Goal: Task Accomplishment & Management: Complete application form

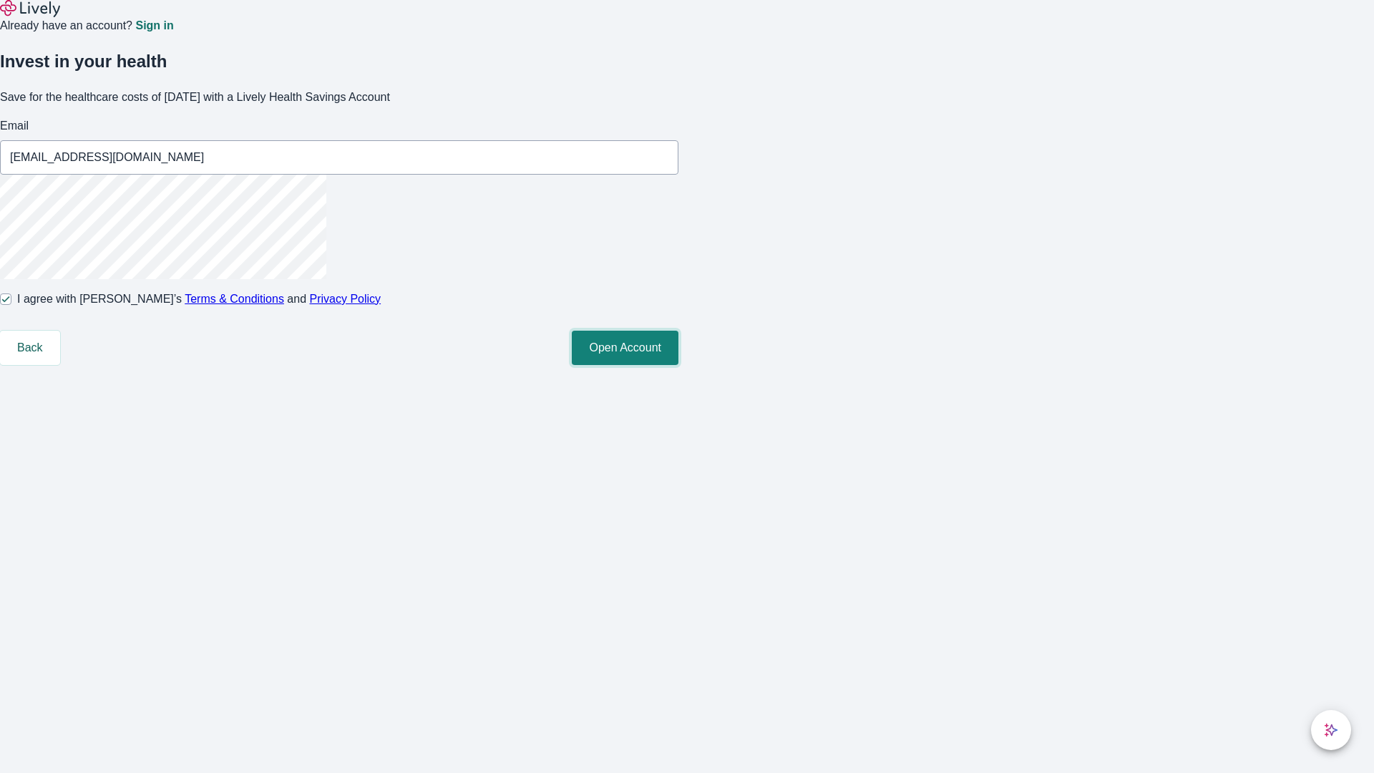
click at [678, 365] on button "Open Account" at bounding box center [625, 348] width 107 height 34
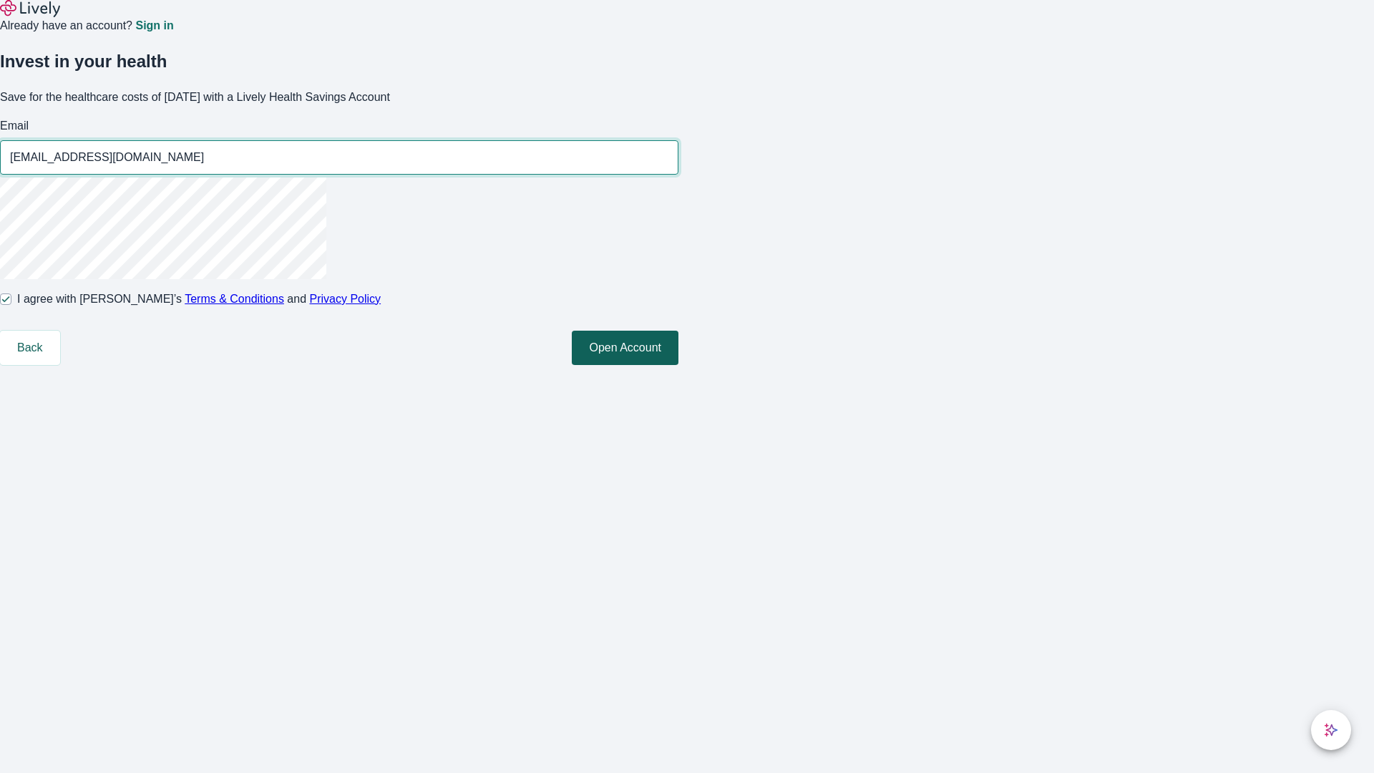
type input "[EMAIL_ADDRESS][DOMAIN_NAME]"
click at [11, 305] on input "I agree with Lively’s Terms & Conditions and Privacy Policy" at bounding box center [5, 298] width 11 height 11
checkbox input "false"
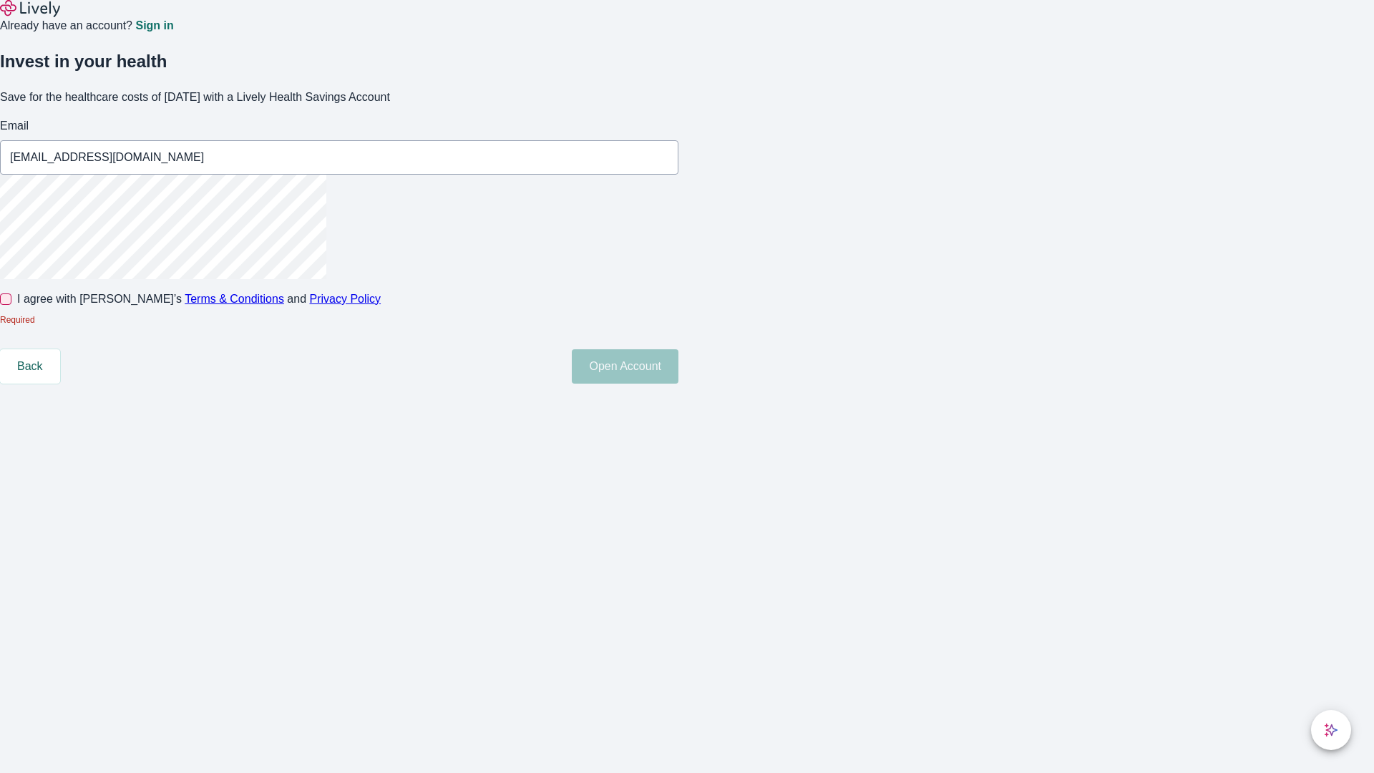
type input "[EMAIL_ADDRESS][DOMAIN_NAME]"
click at [11, 305] on input "I agree with Lively’s Terms & Conditions and Privacy Policy" at bounding box center [5, 298] width 11 height 11
checkbox input "true"
click at [678, 383] on button "Open Account" at bounding box center [625, 366] width 107 height 34
